Goal: Task Accomplishment & Management: Manage account settings

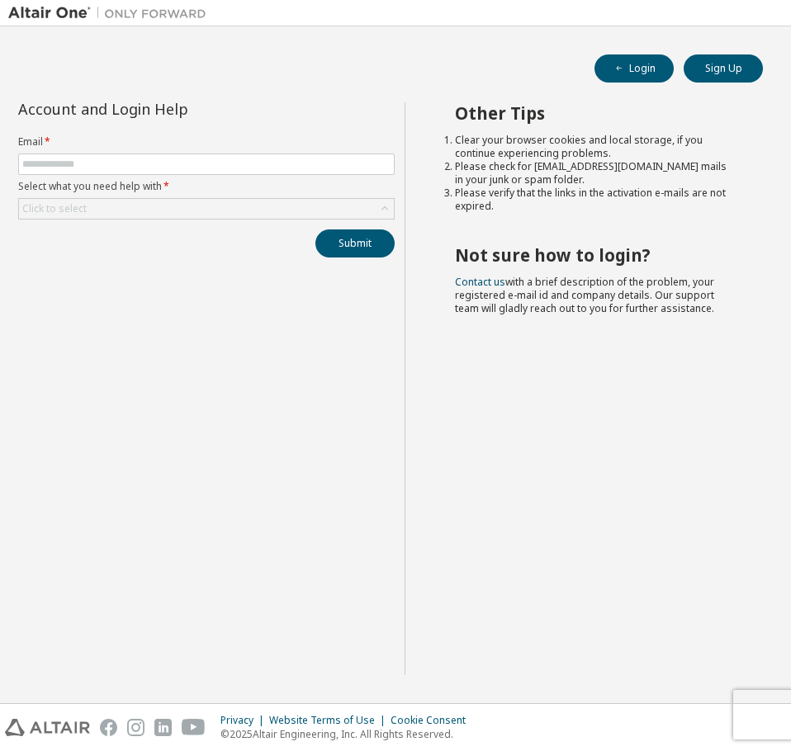
click at [244, 171] on span at bounding box center [206, 164] width 376 height 21
click at [115, 163] on input "text" at bounding box center [206, 164] width 368 height 13
click at [214, 172] on span at bounding box center [206, 164] width 376 height 21
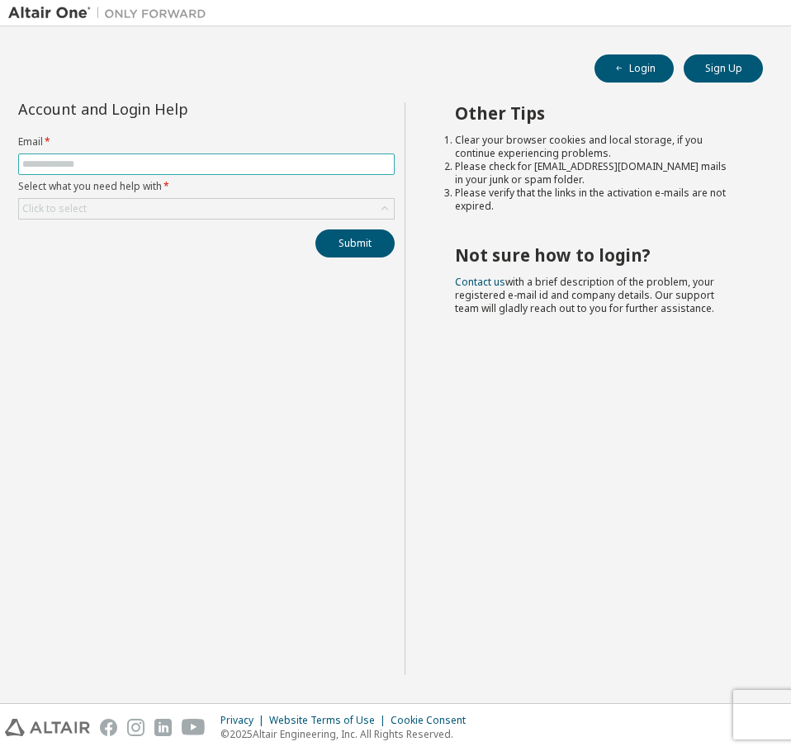
click at [206, 162] on input "text" at bounding box center [206, 164] width 368 height 13
type input "**********"
click at [206, 162] on input "**********" at bounding box center [206, 164] width 368 height 13
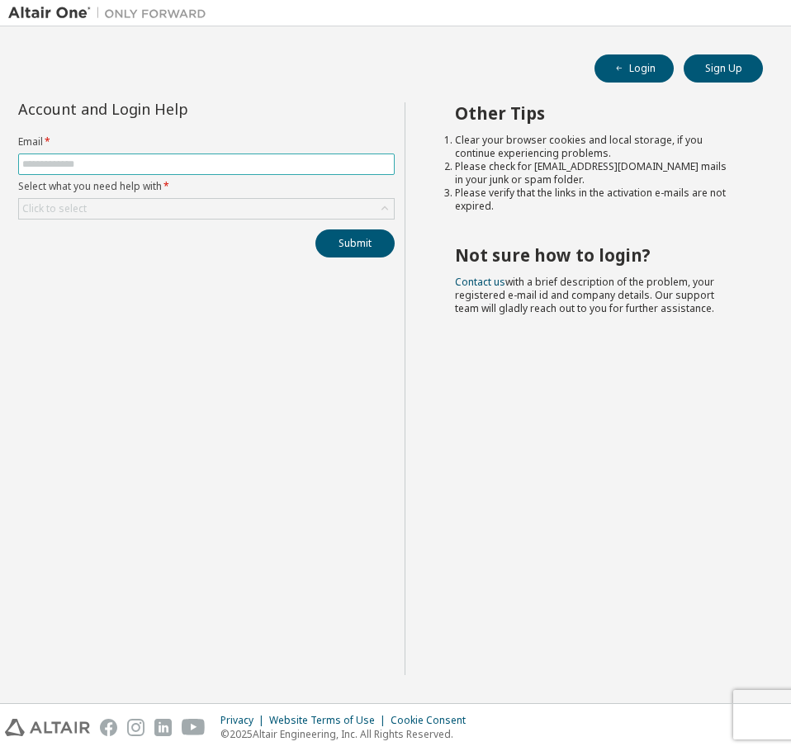
click at [206, 162] on input "text" at bounding box center [206, 164] width 368 height 13
type input "**********"
click at [104, 197] on form "**********" at bounding box center [206, 177] width 376 height 84
click at [111, 208] on div "Click to select" at bounding box center [206, 209] width 375 height 20
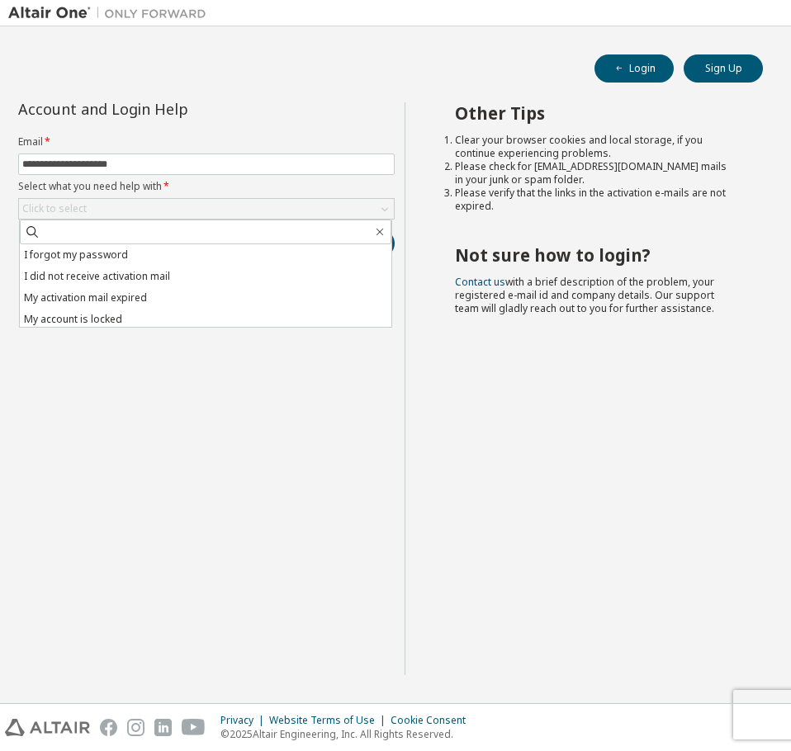
click at [92, 250] on li "I forgot my password" at bounding box center [206, 254] width 372 height 21
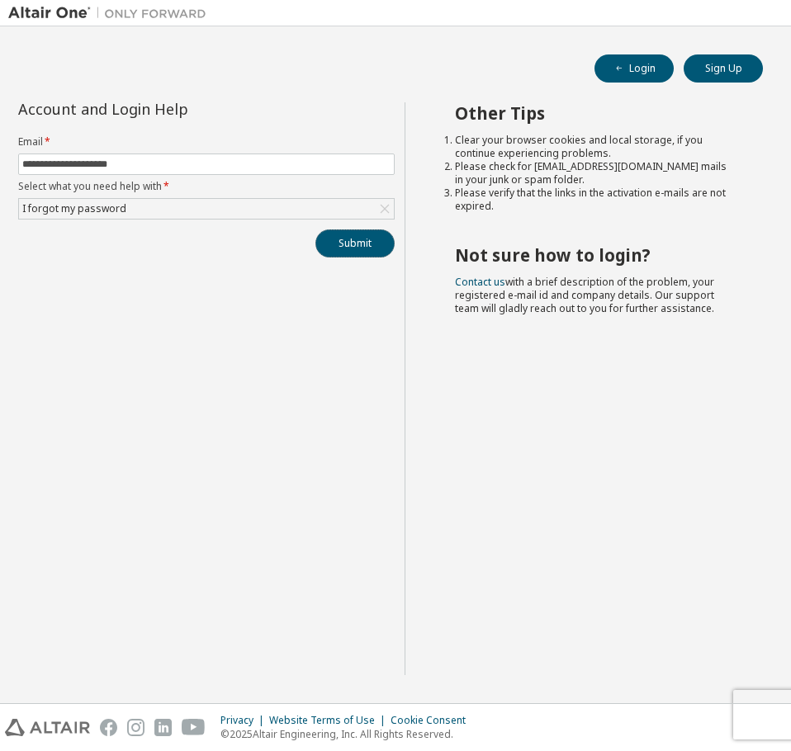
click at [362, 247] on button "Submit" at bounding box center [354, 244] width 79 height 28
click at [320, 337] on div "**********" at bounding box center [206, 388] width 396 height 573
click at [364, 243] on button "Submit" at bounding box center [354, 244] width 79 height 28
click at [538, 434] on div "Other Tips Clear your browser cookies and local storage, if you continue experi…" at bounding box center [594, 388] width 378 height 573
drag, startPoint x: 173, startPoint y: 277, endPoint x: 171, endPoint y: 258, distance: 19.2
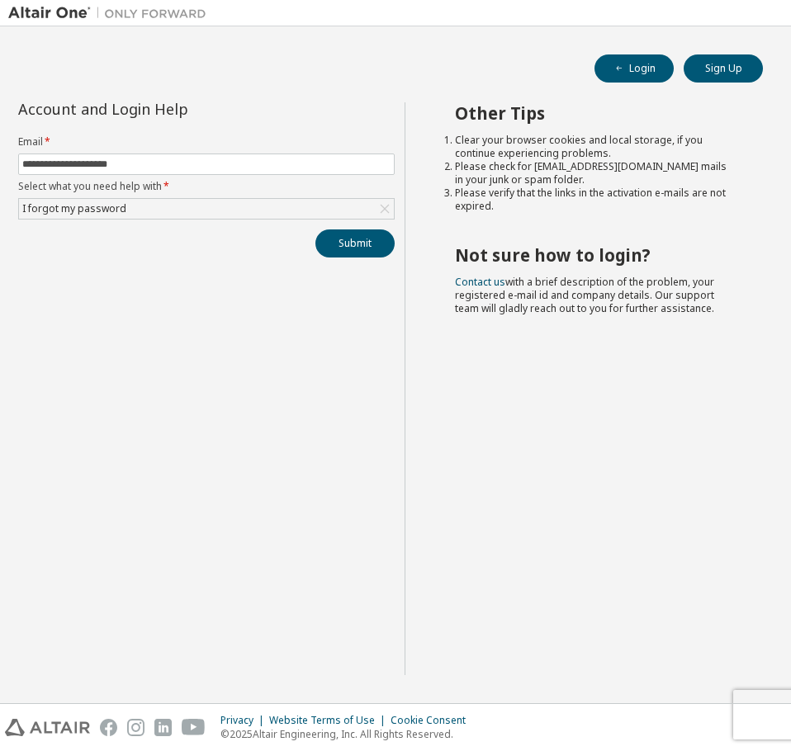
click at [173, 277] on div "**********" at bounding box center [206, 388] width 396 height 573
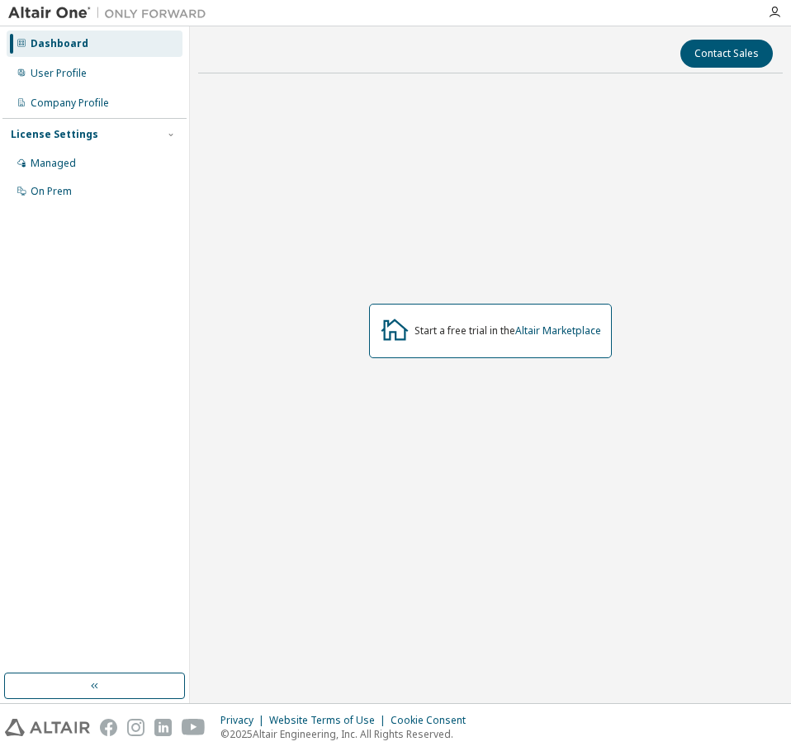
click at [66, 80] on div "User Profile" at bounding box center [95, 73] width 176 height 26
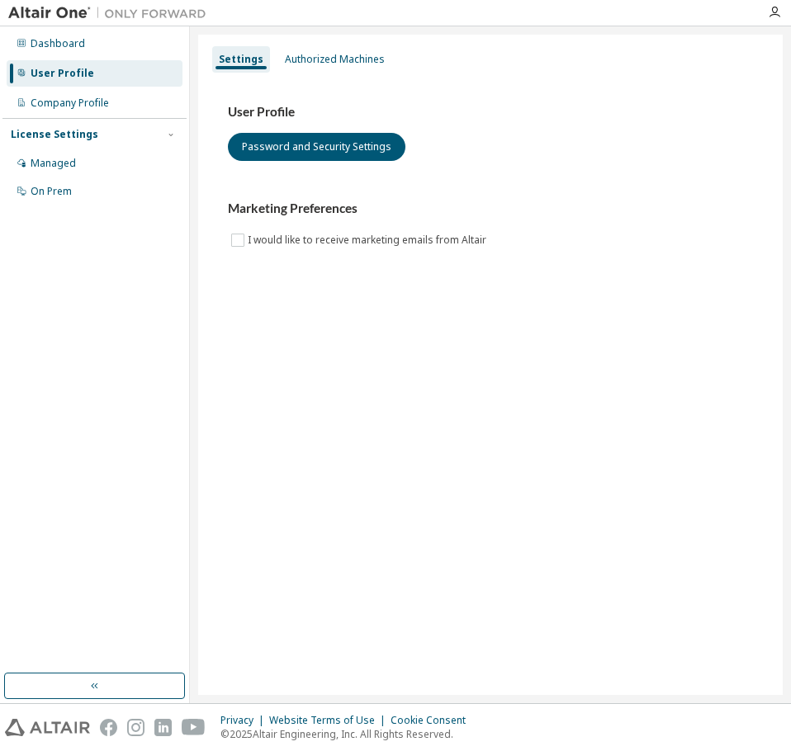
click at [307, 64] on div "Authorized Machines" at bounding box center [335, 59] width 100 height 13
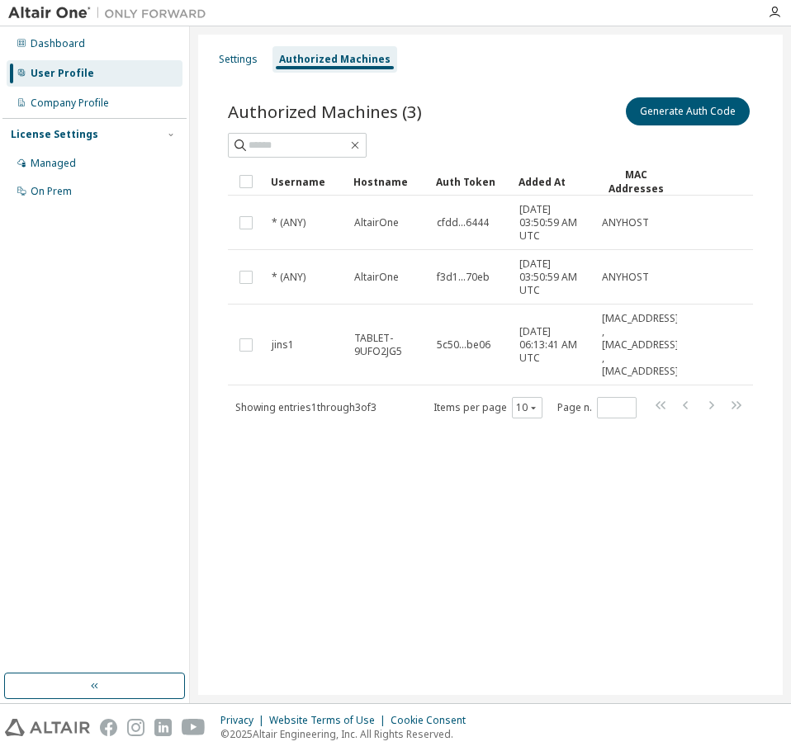
click at [237, 58] on div "Settings" at bounding box center [238, 59] width 39 height 13
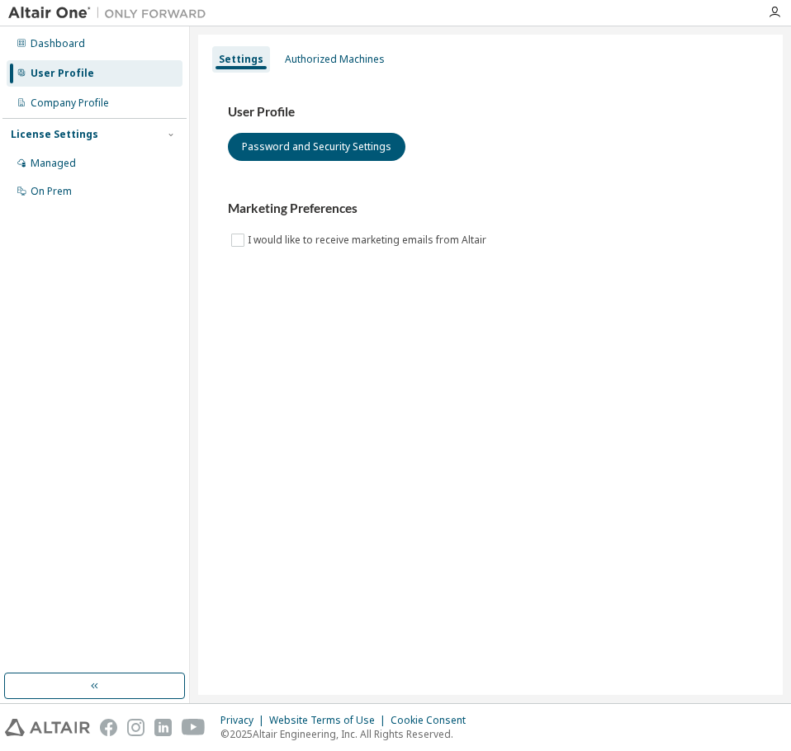
click at [124, 103] on div "Company Profile" at bounding box center [95, 103] width 176 height 26
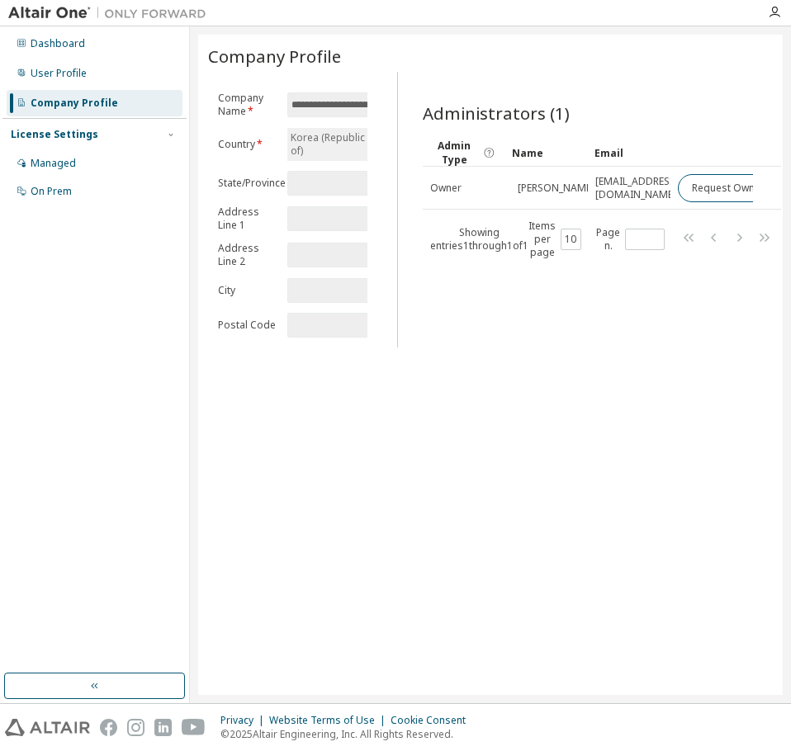
drag, startPoint x: 549, startPoint y: 300, endPoint x: 593, endPoint y: 301, distance: 43.8
click at [593, 301] on div "Administrators (1) Clear Load Save Save As Field Operator Value Select filter S…" at bounding box center [595, 215] width 385 height 266
click at [594, 301] on div "Administrators (1) Clear Load Save Save As Field Operator Value Select filter S…" at bounding box center [595, 215] width 385 height 266
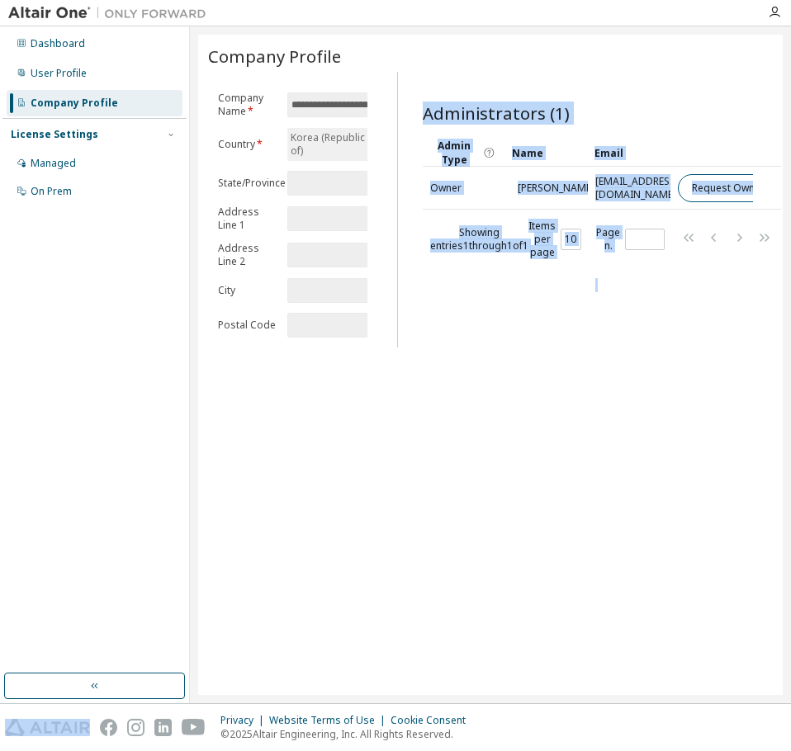
click at [594, 301] on div "Administrators (1) Clear Load Save Save As Field Operator Value Select filter S…" at bounding box center [595, 215] width 385 height 266
click at [593, 301] on div "Administrators (1) Clear Load Save Save As Field Operator Value Select filter S…" at bounding box center [595, 215] width 385 height 266
click at [597, 298] on div "Administrators (1) Clear Load Save Save As Field Operator Value Select filter S…" at bounding box center [595, 215] width 385 height 266
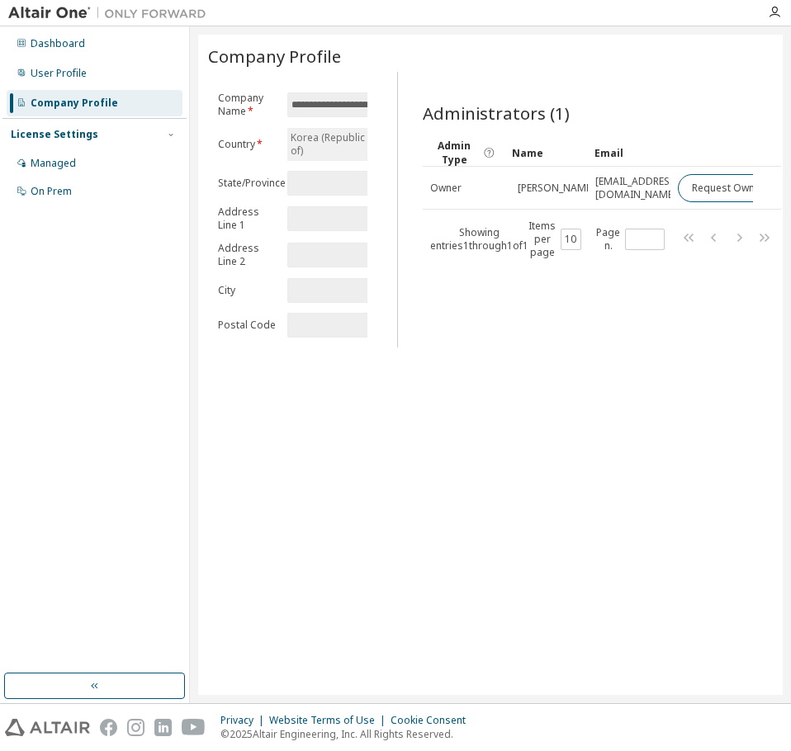
click at [599, 296] on div "Administrators (1) Clear Load Save Save As Field Operator Value Select filter S…" at bounding box center [595, 215] width 385 height 266
drag, startPoint x: 646, startPoint y: 188, endPoint x: 698, endPoint y: 178, distance: 53.1
click at [698, 178] on tr "Owner Myunghoi Kim mhkim80@hknu.ac.kr Request Owner Change" at bounding box center [602, 188] width 358 height 43
click at [695, 336] on div "Administrators (1) Clear Load Save Save As Field Operator Value Select filter S…" at bounding box center [595, 215] width 385 height 266
